Goal: Transaction & Acquisition: Purchase product/service

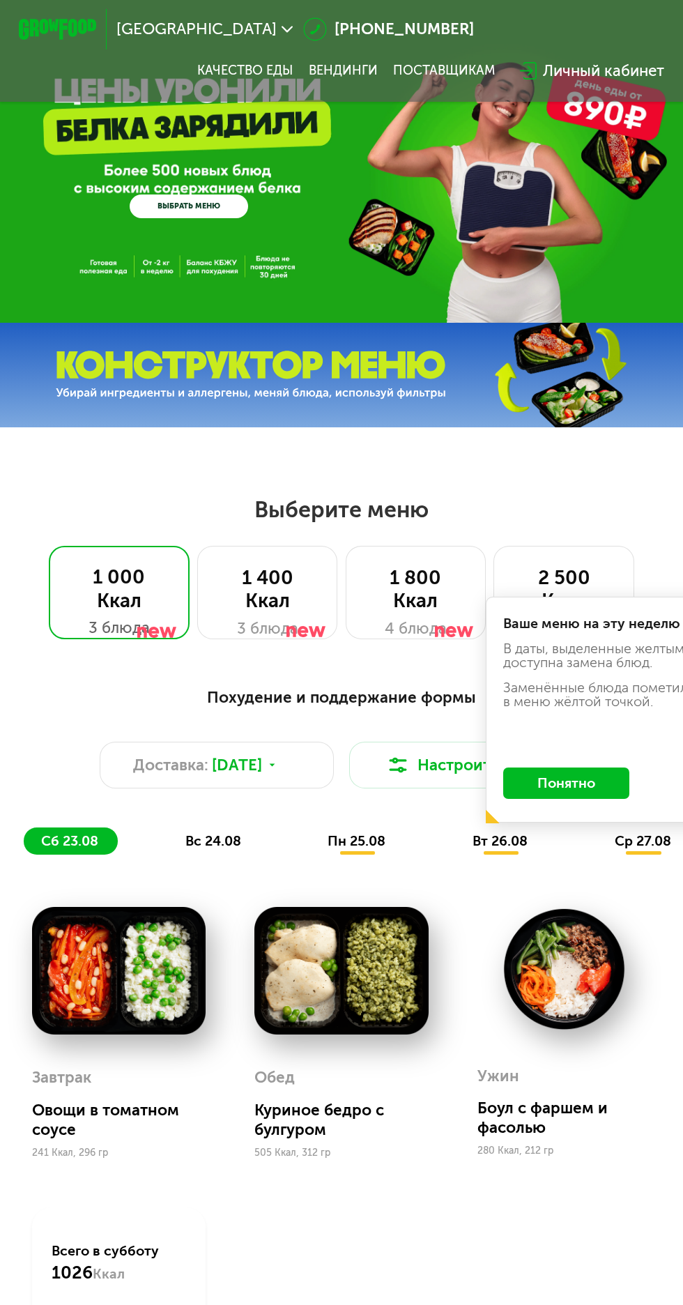
click at [519, 270] on div "GrowFood — доставка правильного питания ВЫБРАТЬ МЕНЮ" at bounding box center [341, 161] width 683 height 323
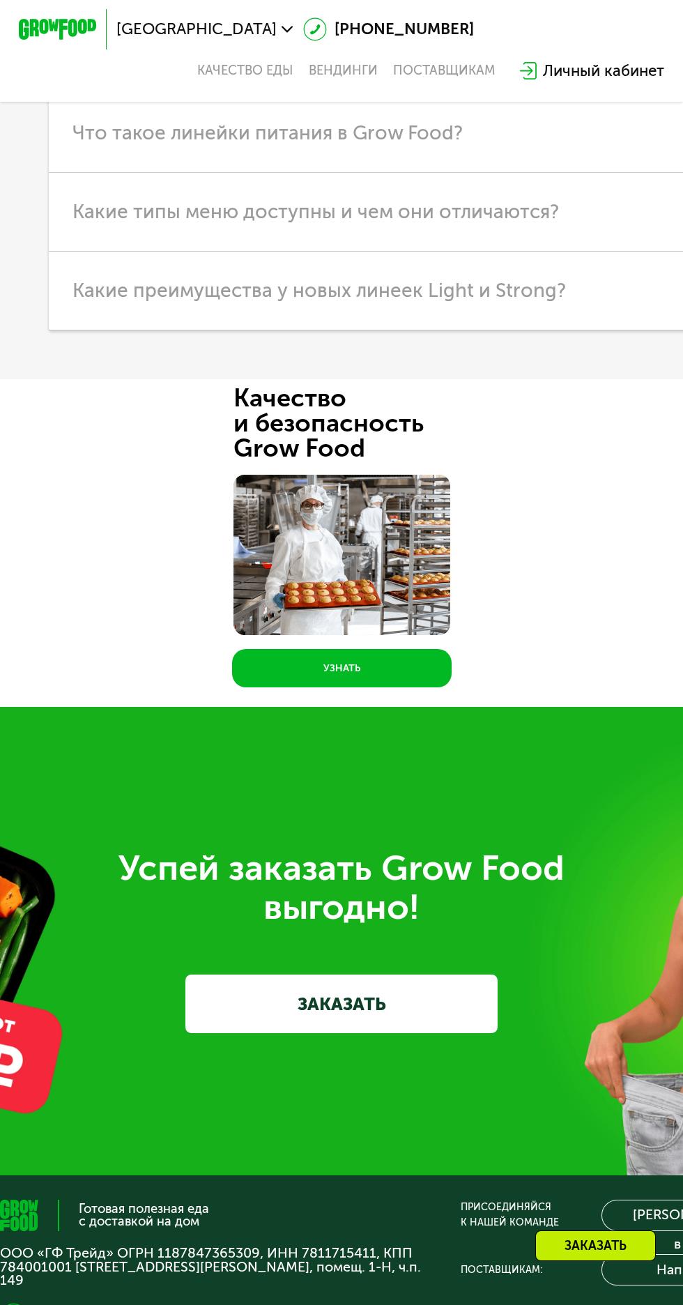
scroll to position [5159, 0]
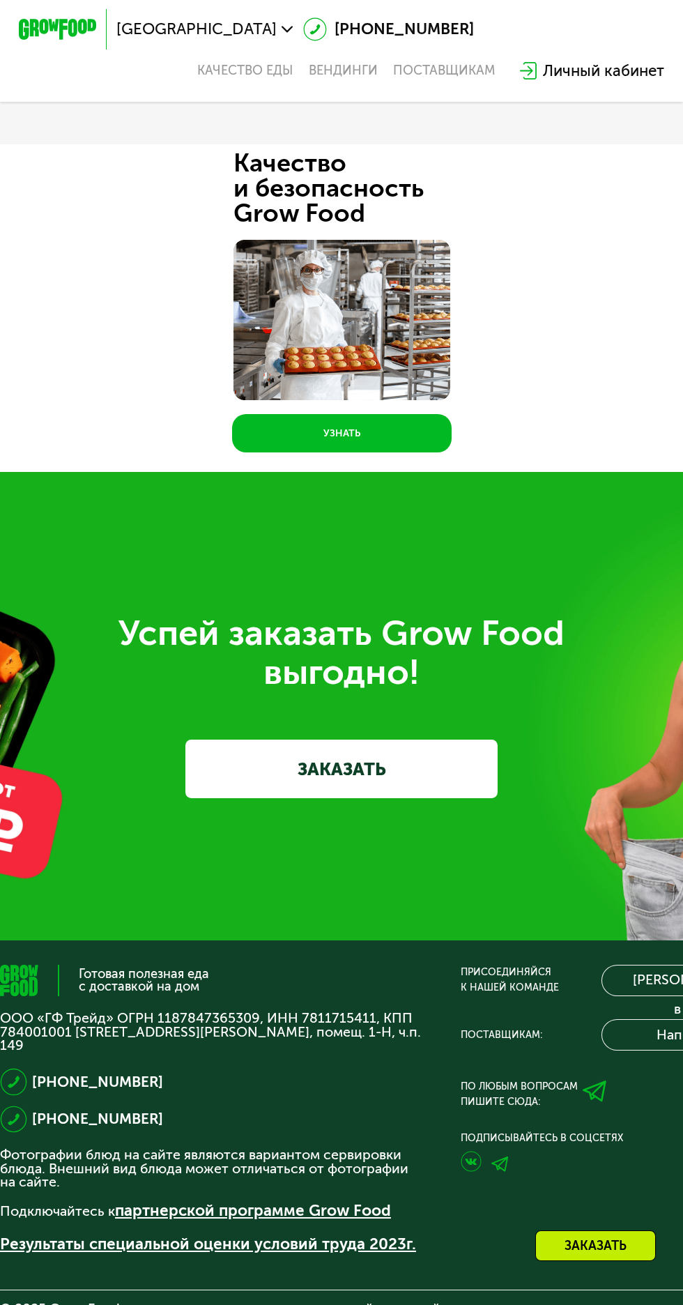
click at [386, 414] on link "УЗНАТЬ" at bounding box center [342, 433] width 220 height 38
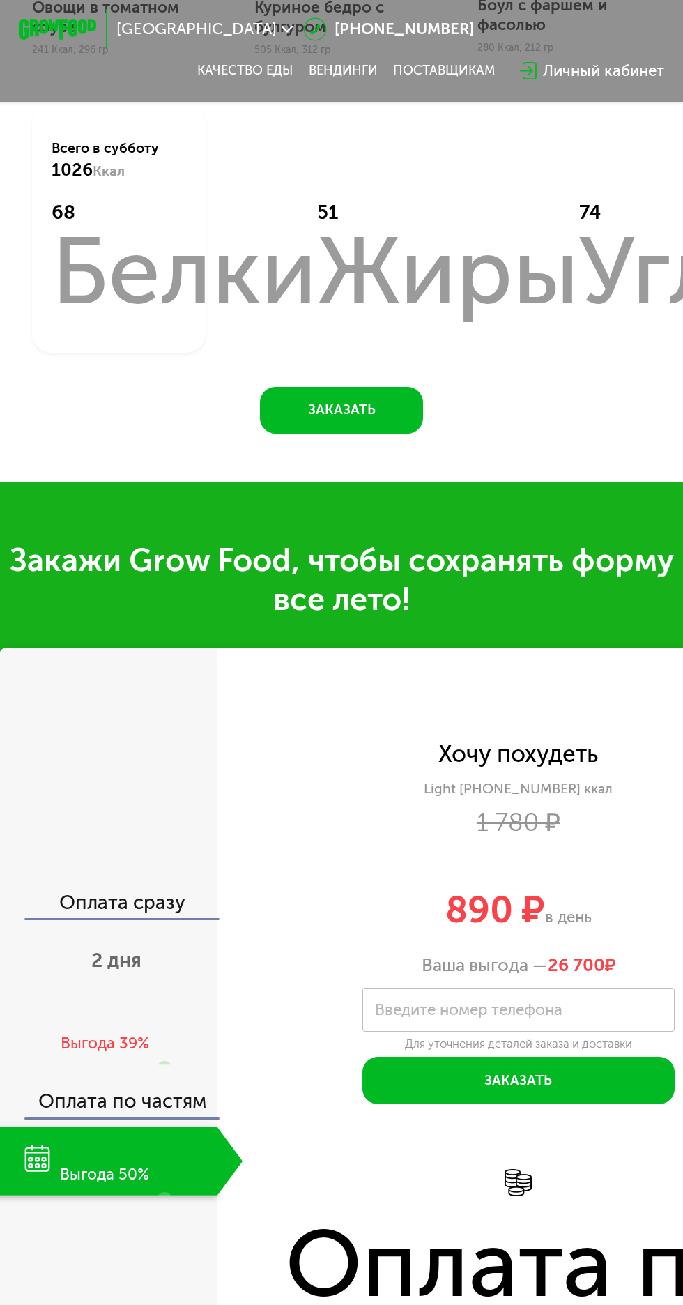
scroll to position [0, 0]
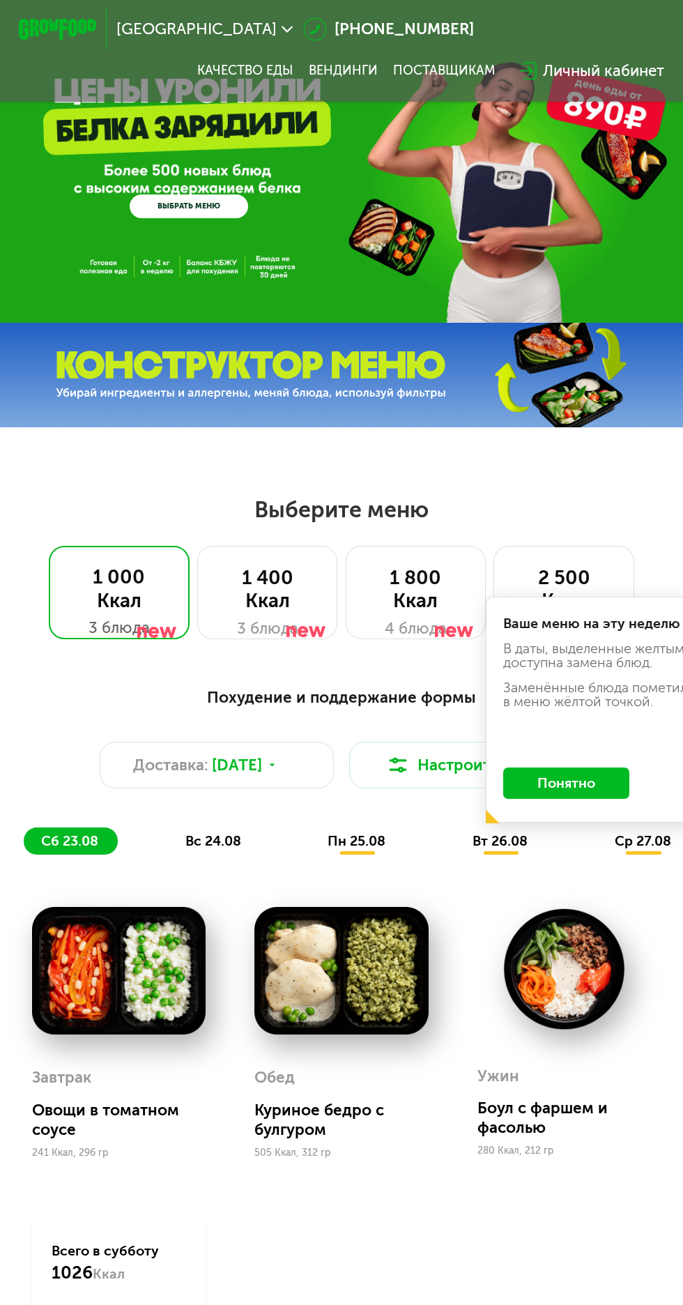
click at [105, 987] on img at bounding box center [119, 971] width 174 height 128
click at [137, 942] on img at bounding box center [119, 971] width 174 height 128
click at [556, 993] on img at bounding box center [565, 969] width 174 height 124
click at [491, 218] on div "GrowFood — доставка правильного питания ВЫБРАТЬ МЕНЮ" at bounding box center [341, 163] width 683 height 109
click at [204, 199] on link "ВЫБРАТЬ МЕНЮ" at bounding box center [189, 207] width 118 height 24
